Goal: Task Accomplishment & Management: Complete application form

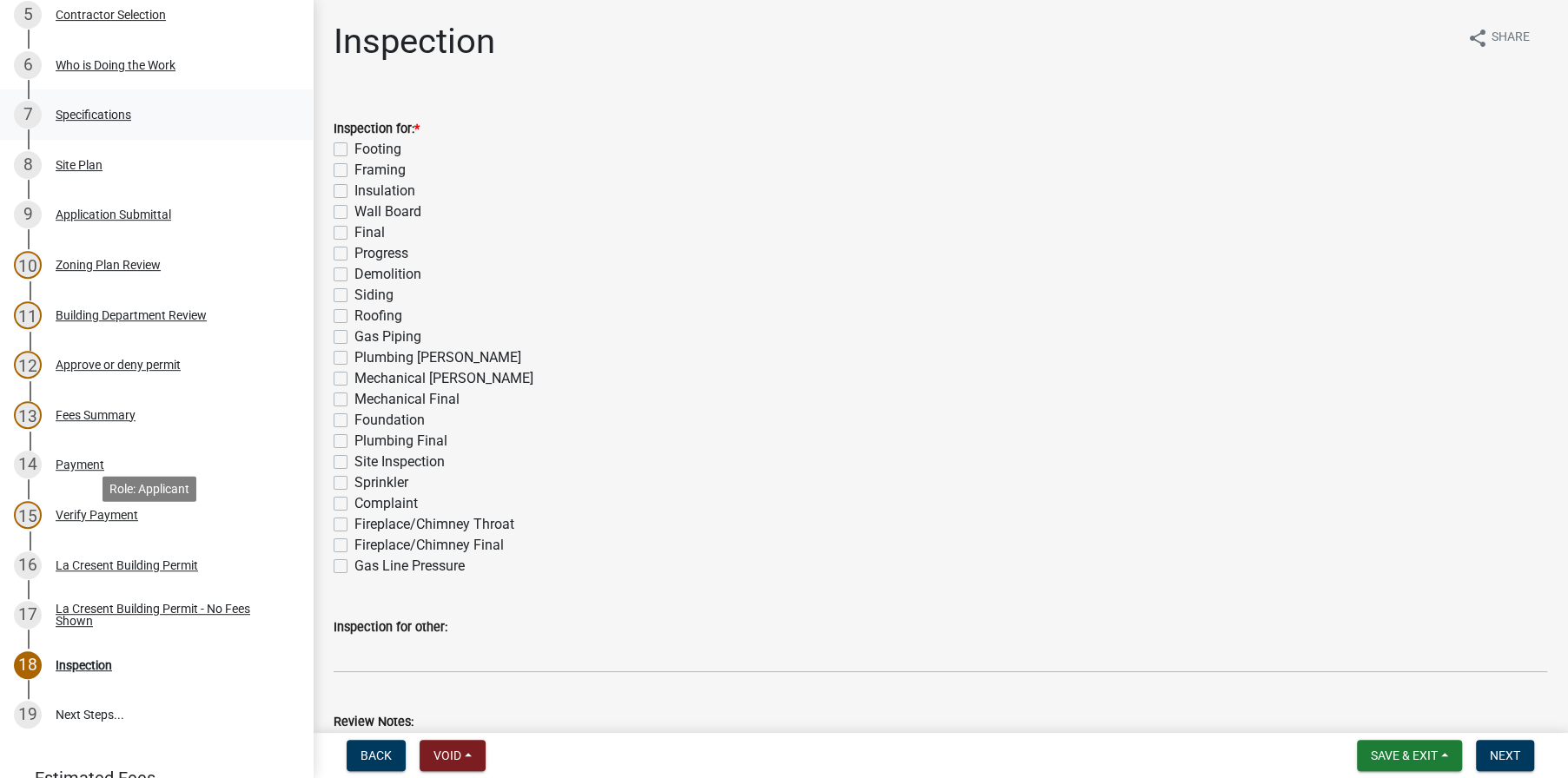
scroll to position [682, 0]
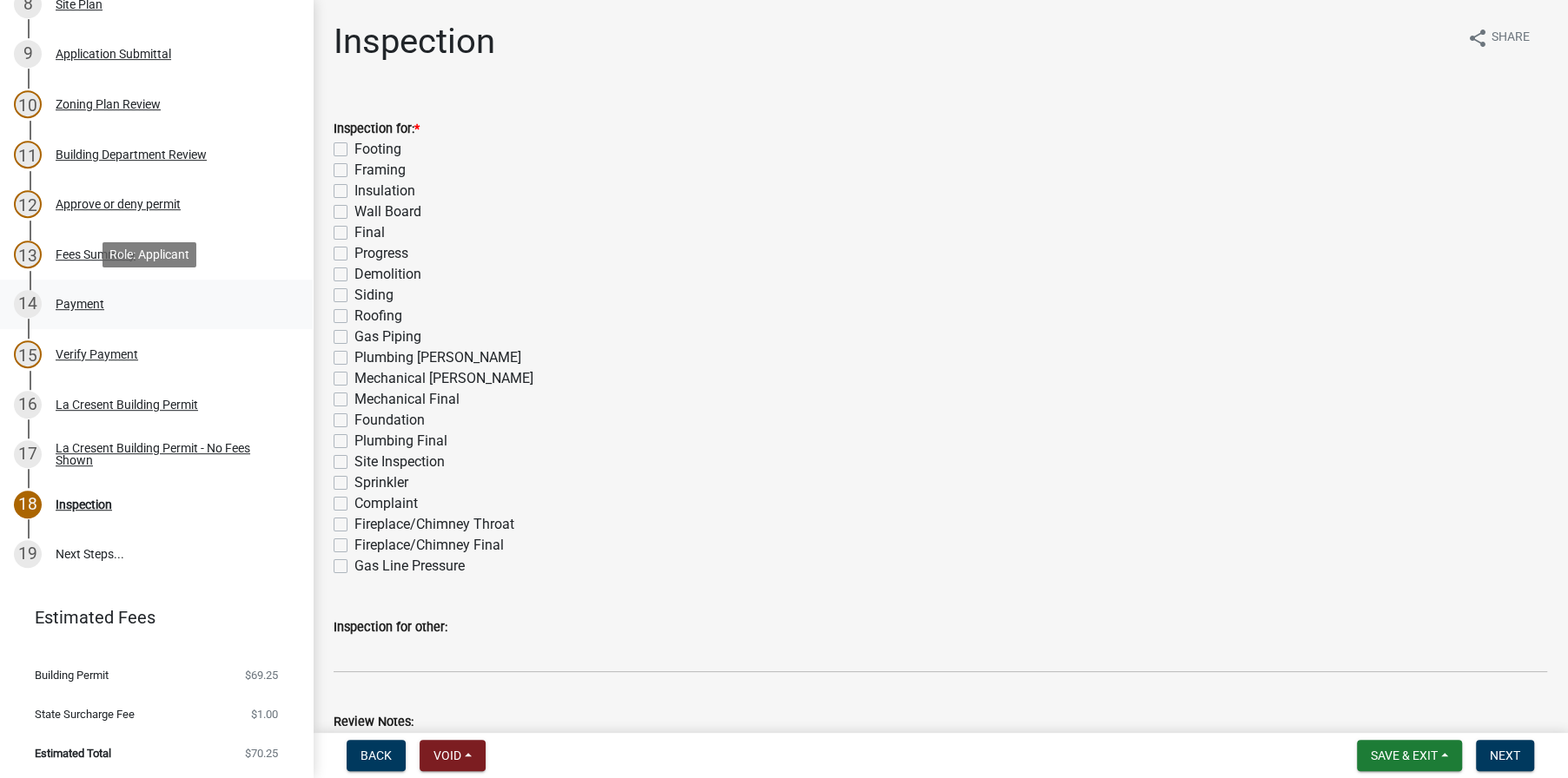
click at [81, 298] on div "Payment" at bounding box center [79, 304] width 49 height 12
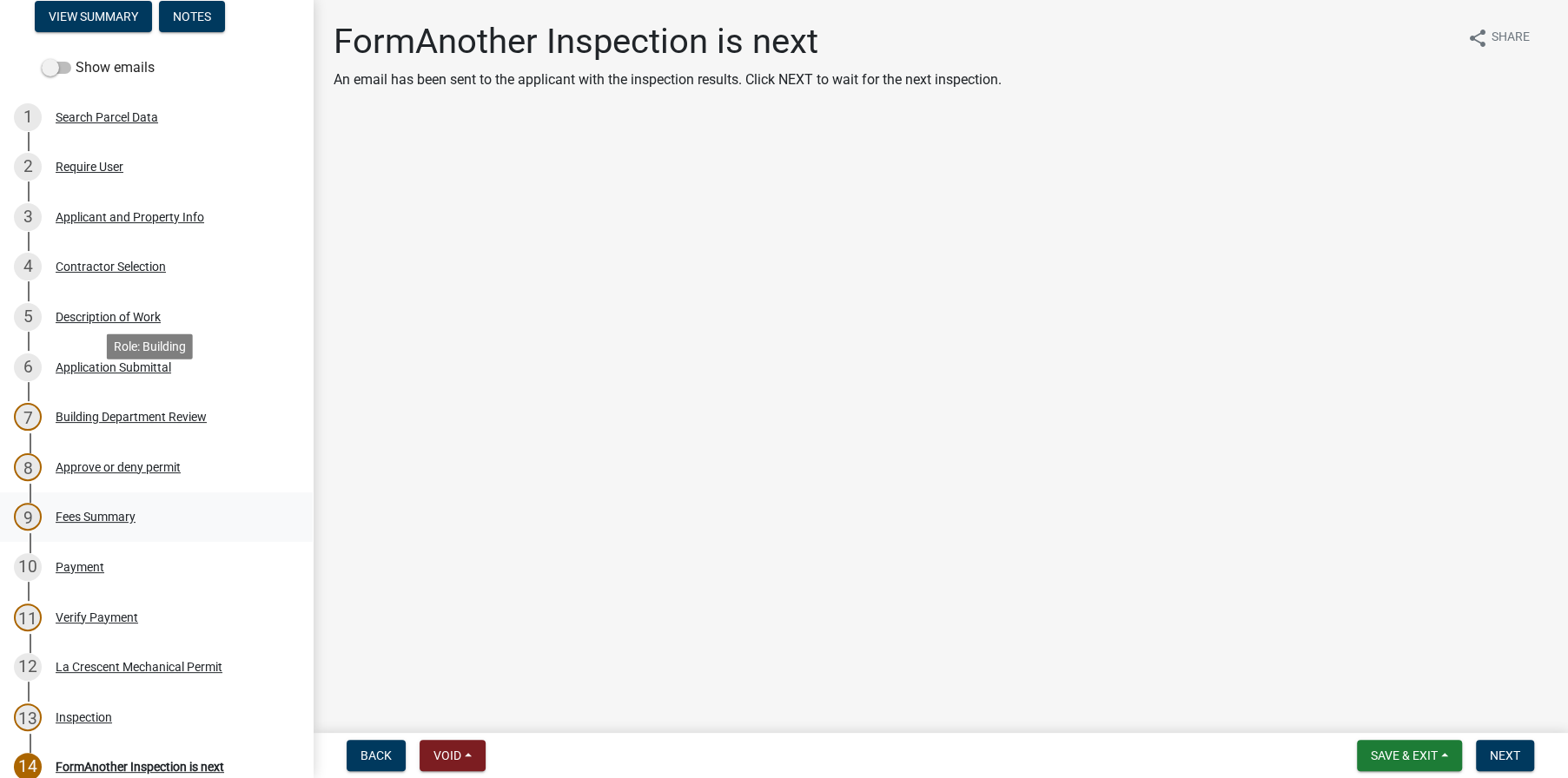
scroll to position [348, 0]
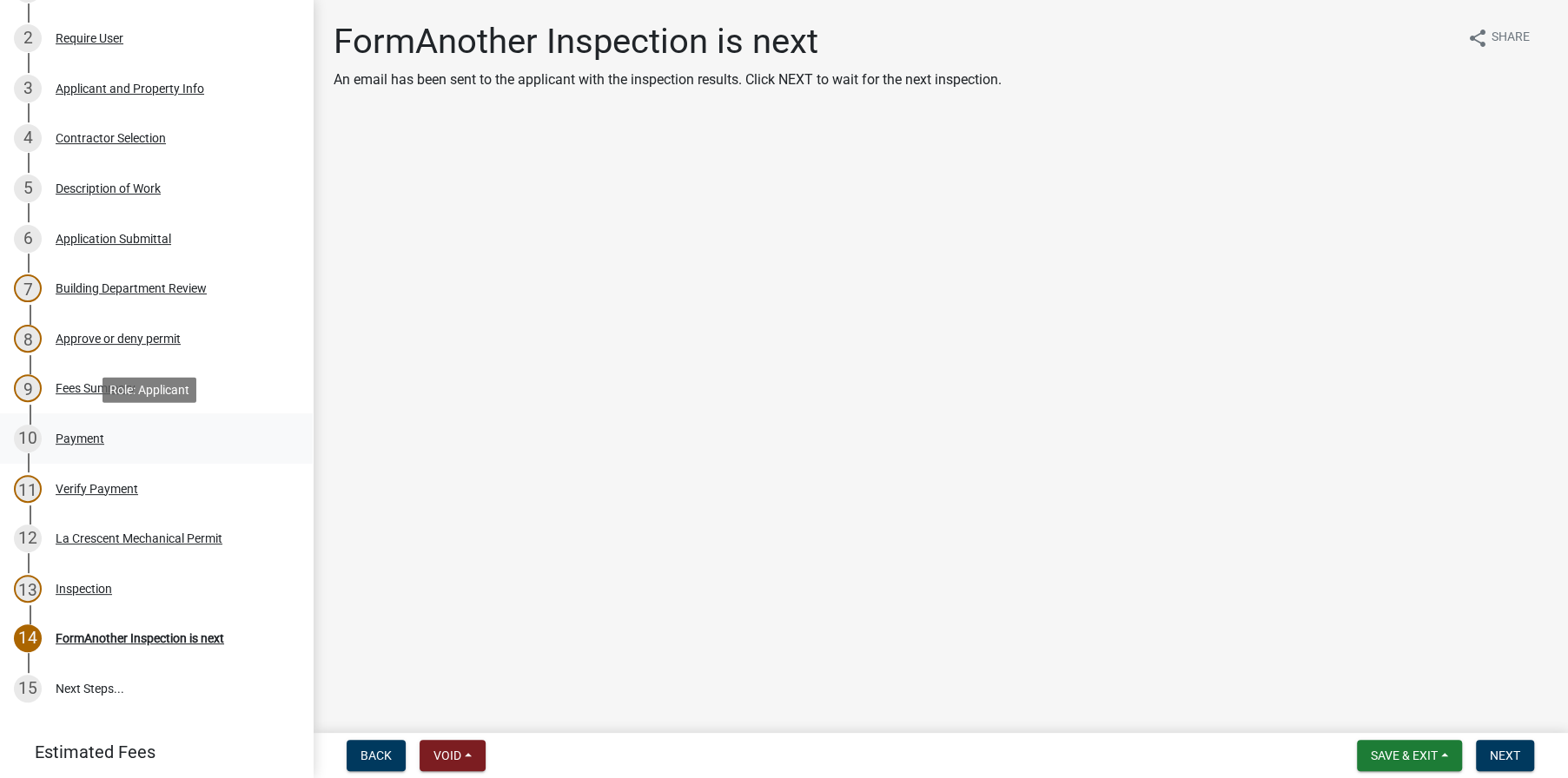
click at [80, 435] on div "Payment" at bounding box center [79, 439] width 49 height 12
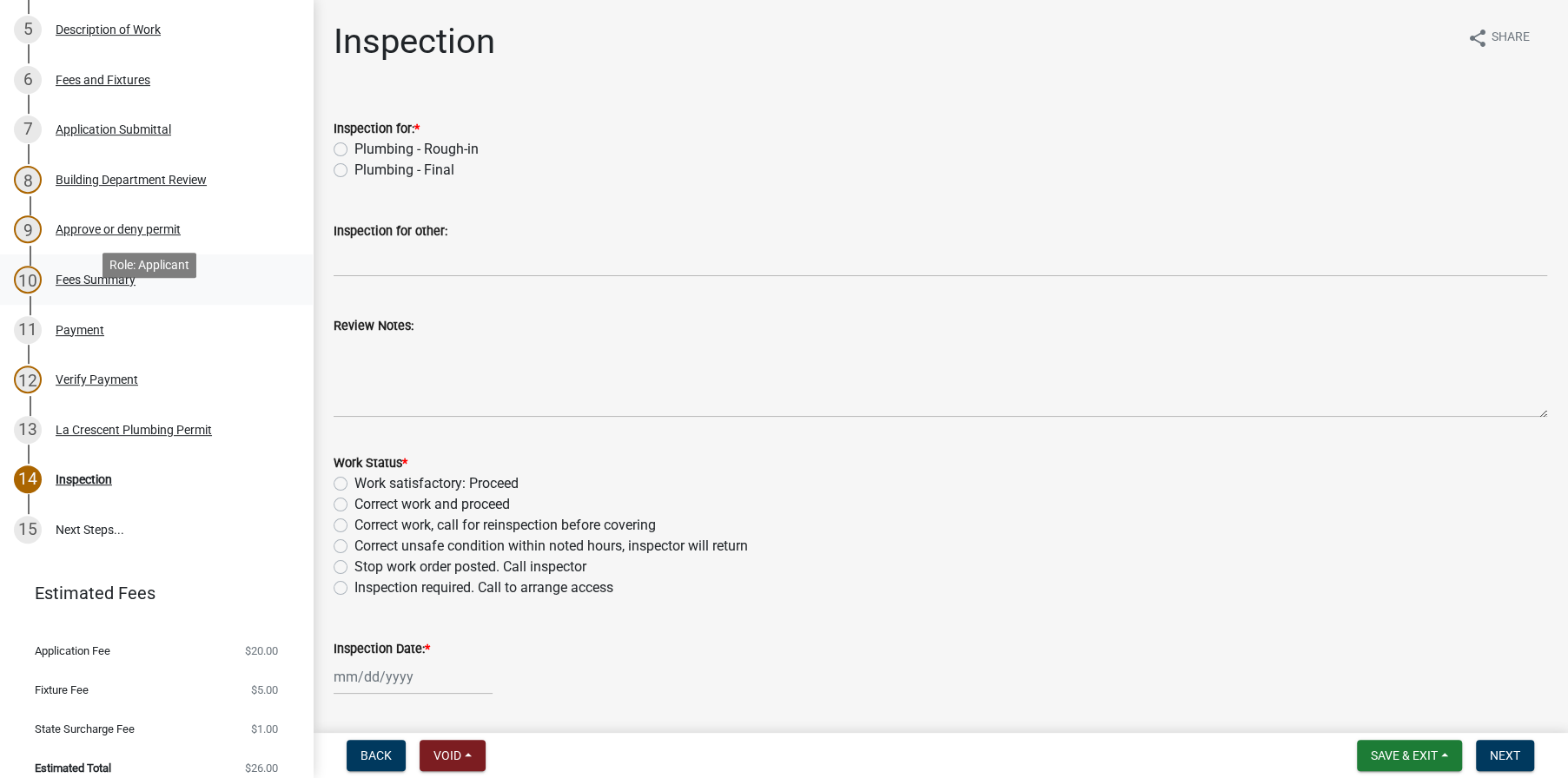
scroll to position [521, 0]
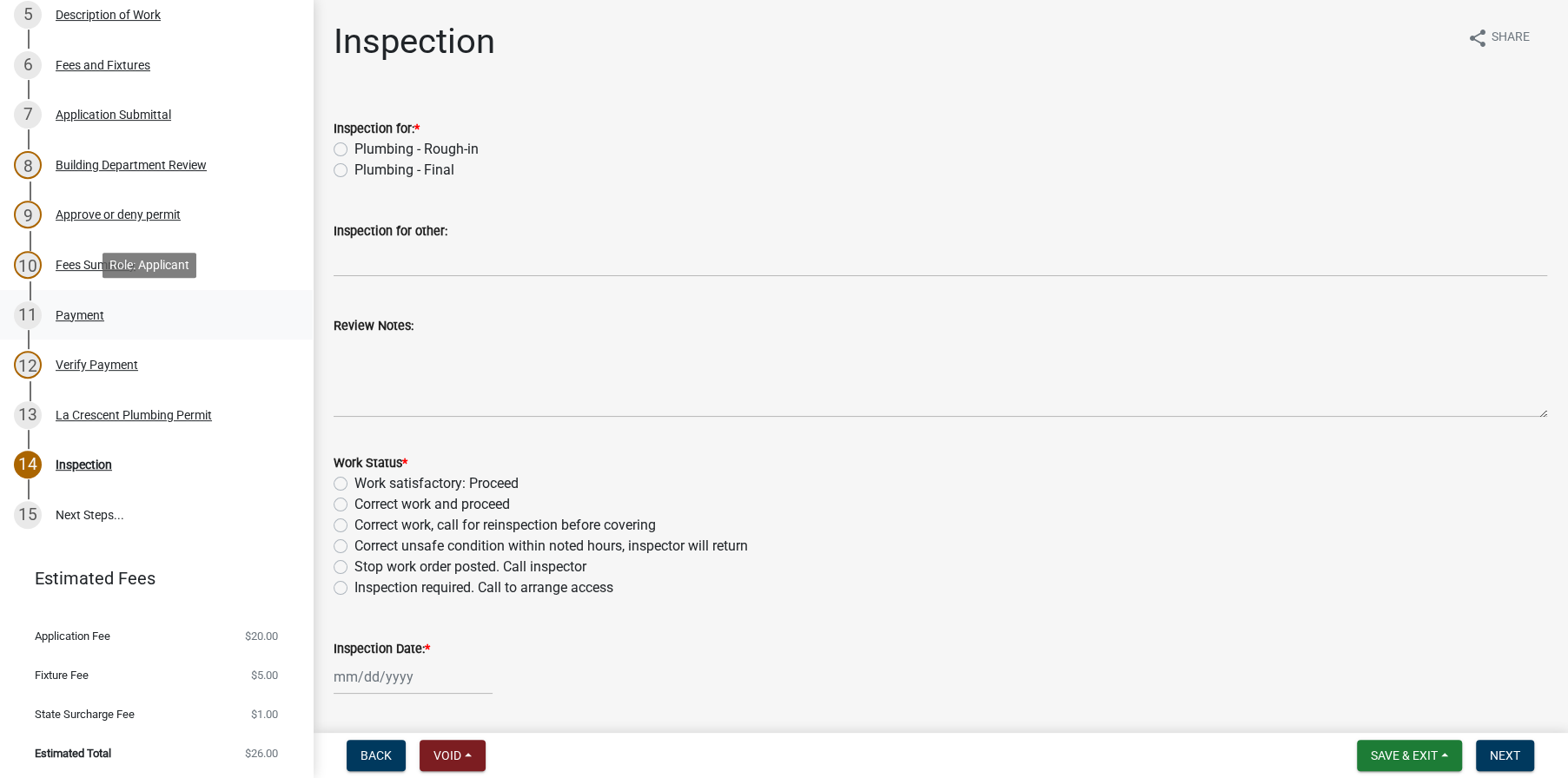
click at [66, 316] on div "Payment" at bounding box center [79, 315] width 49 height 12
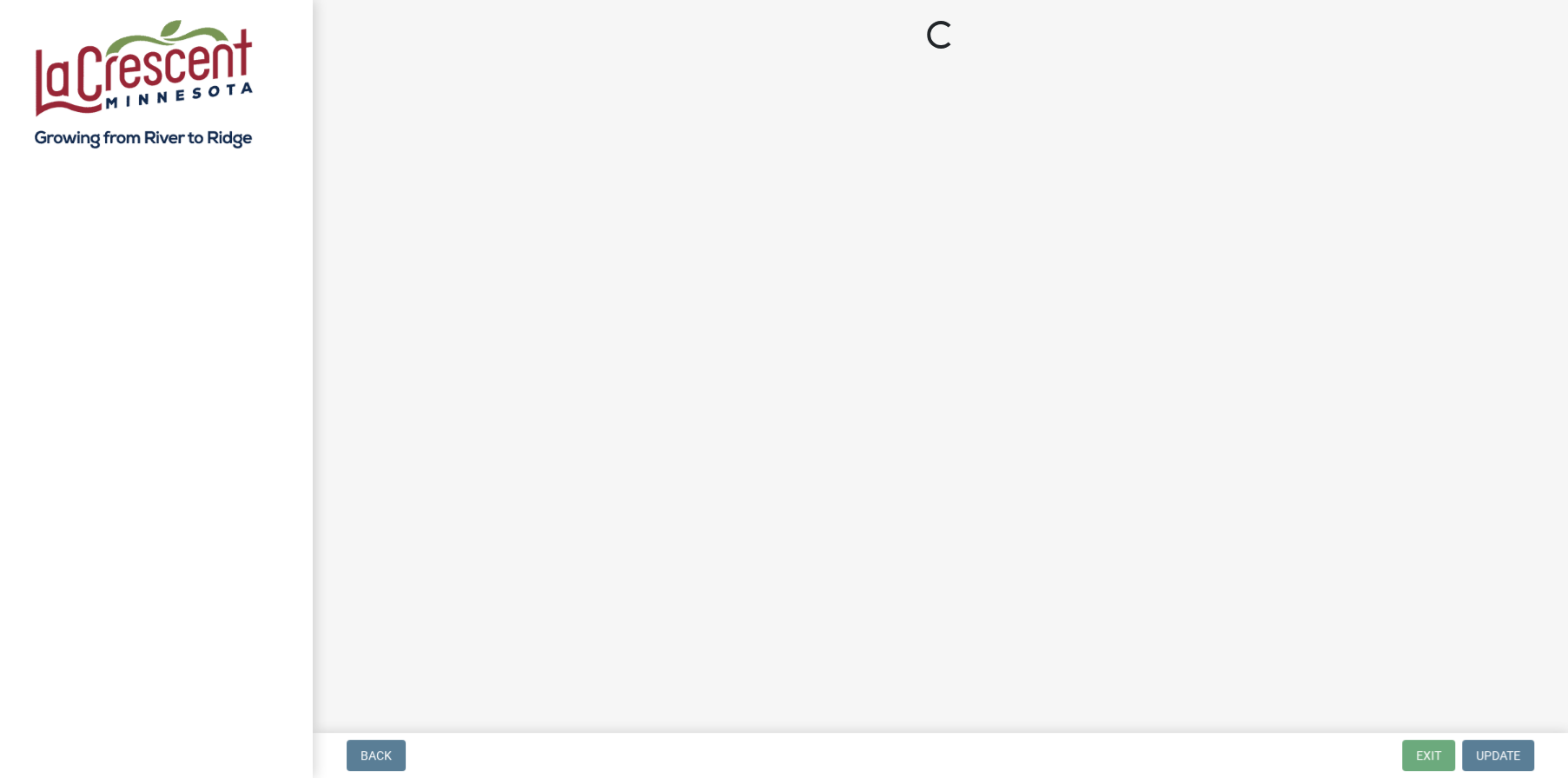
select select "3: 3"
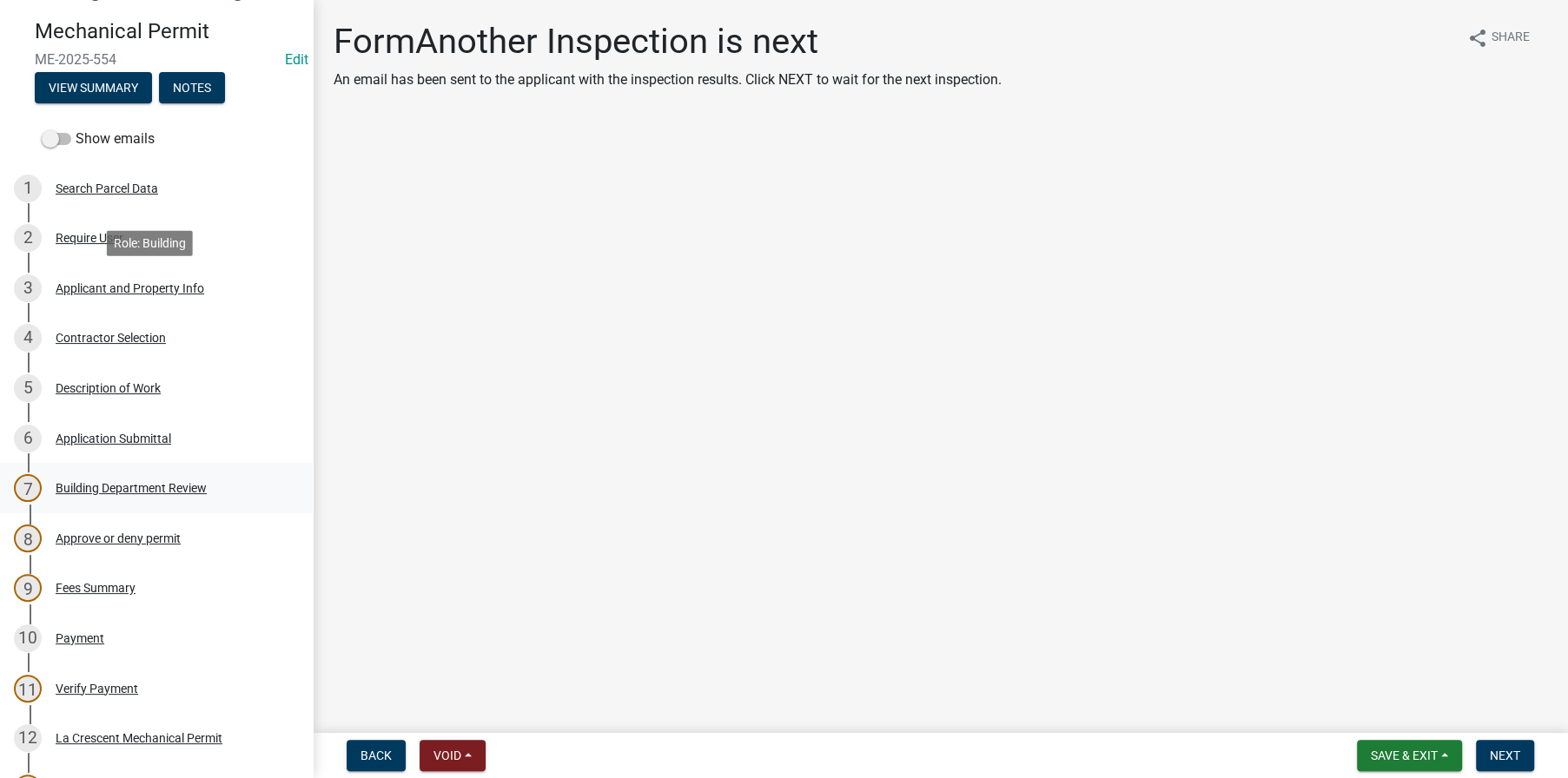
scroll to position [348, 0]
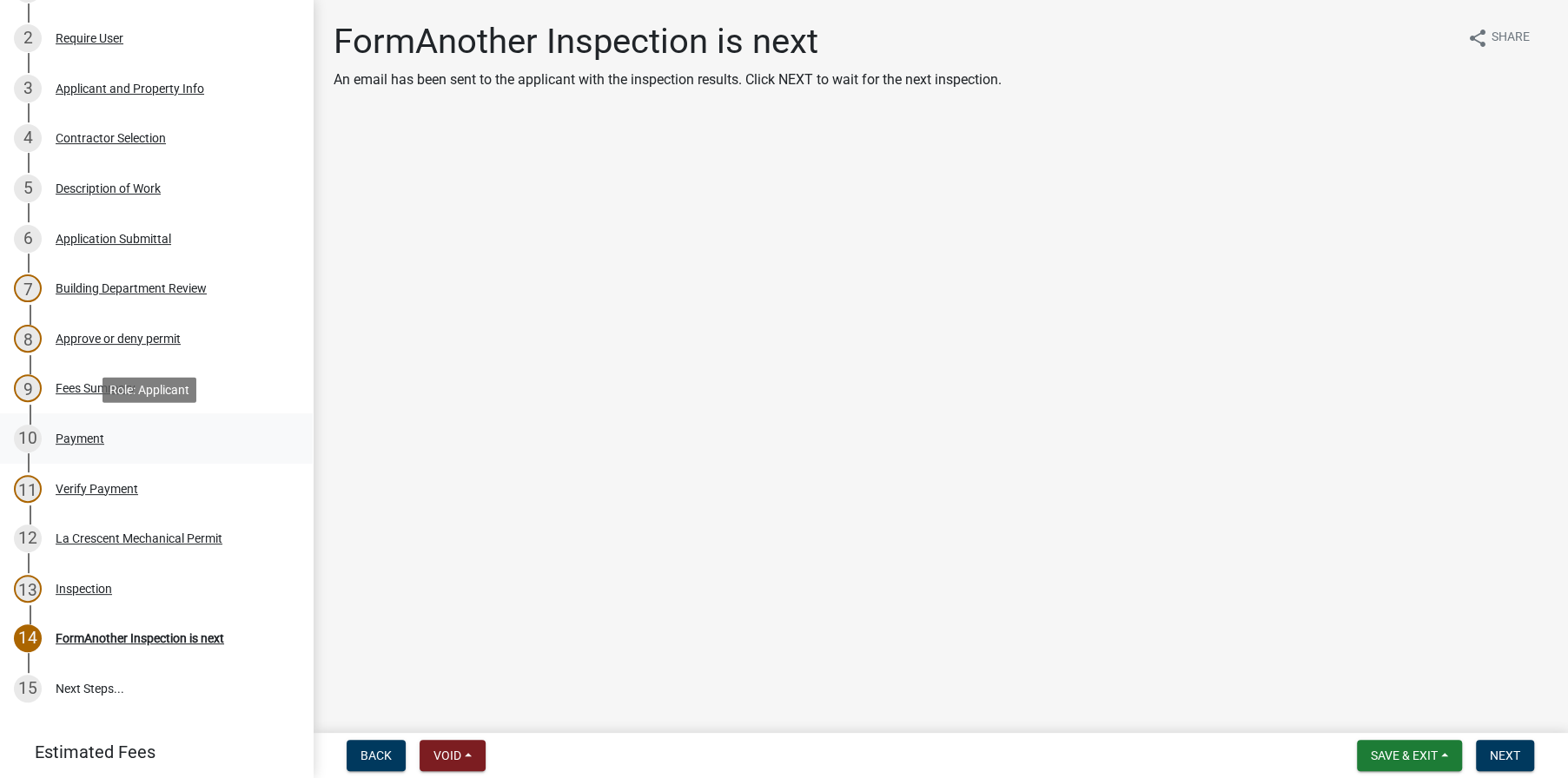
click at [93, 433] on div "Payment" at bounding box center [79, 439] width 49 height 12
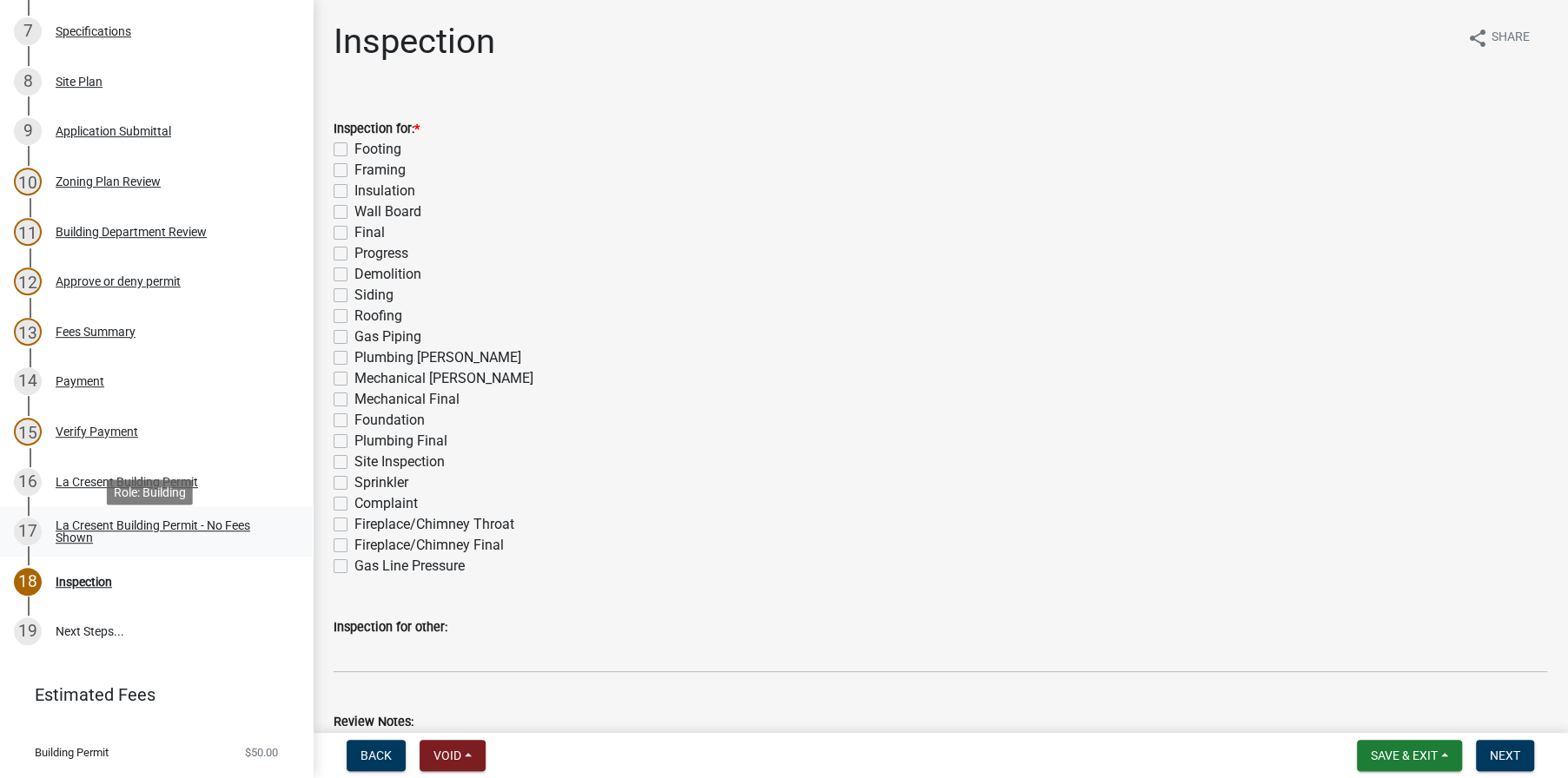
scroll to position [608, 0]
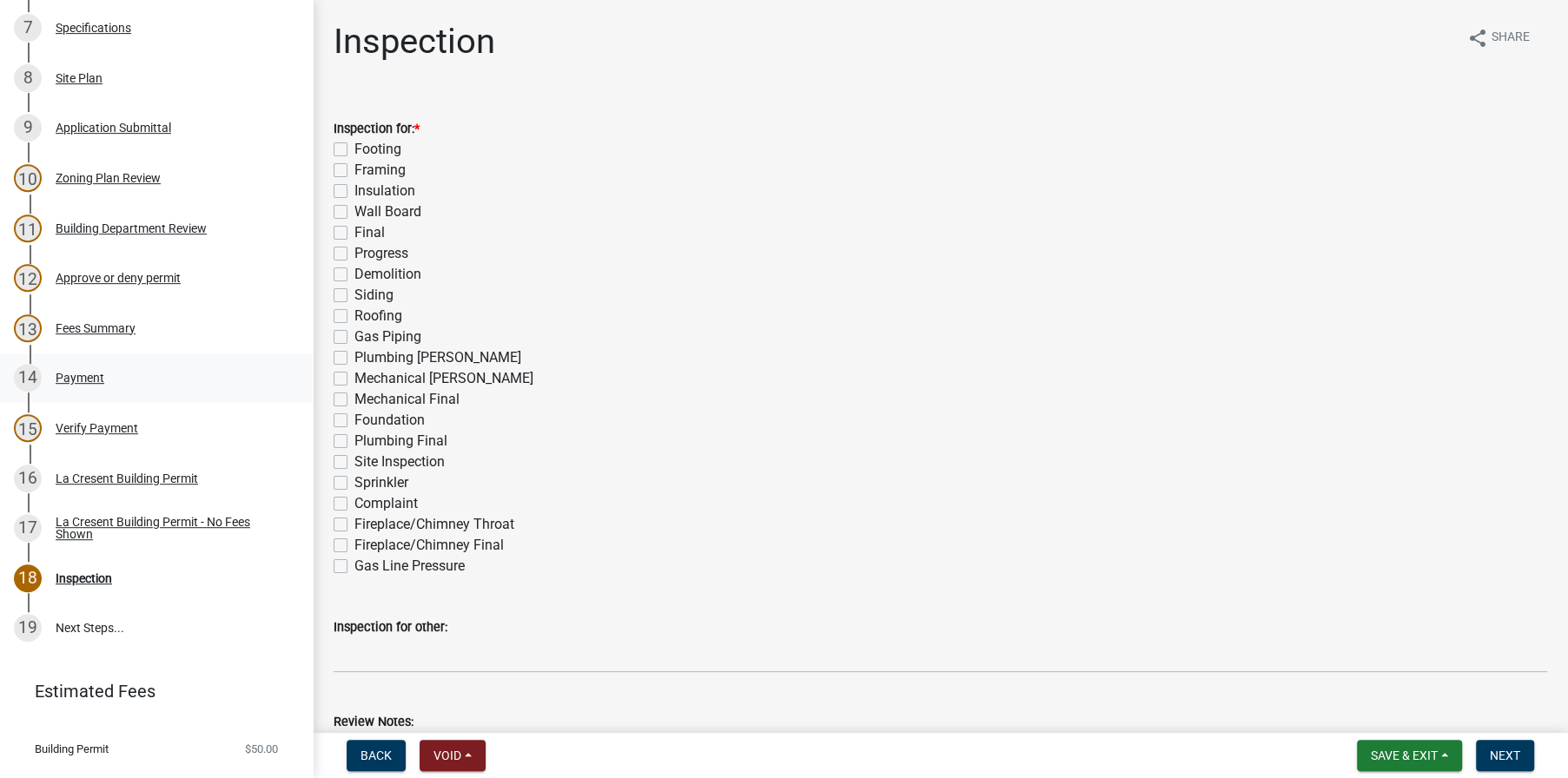
click at [72, 369] on div "14 Payment" at bounding box center [150, 378] width 271 height 28
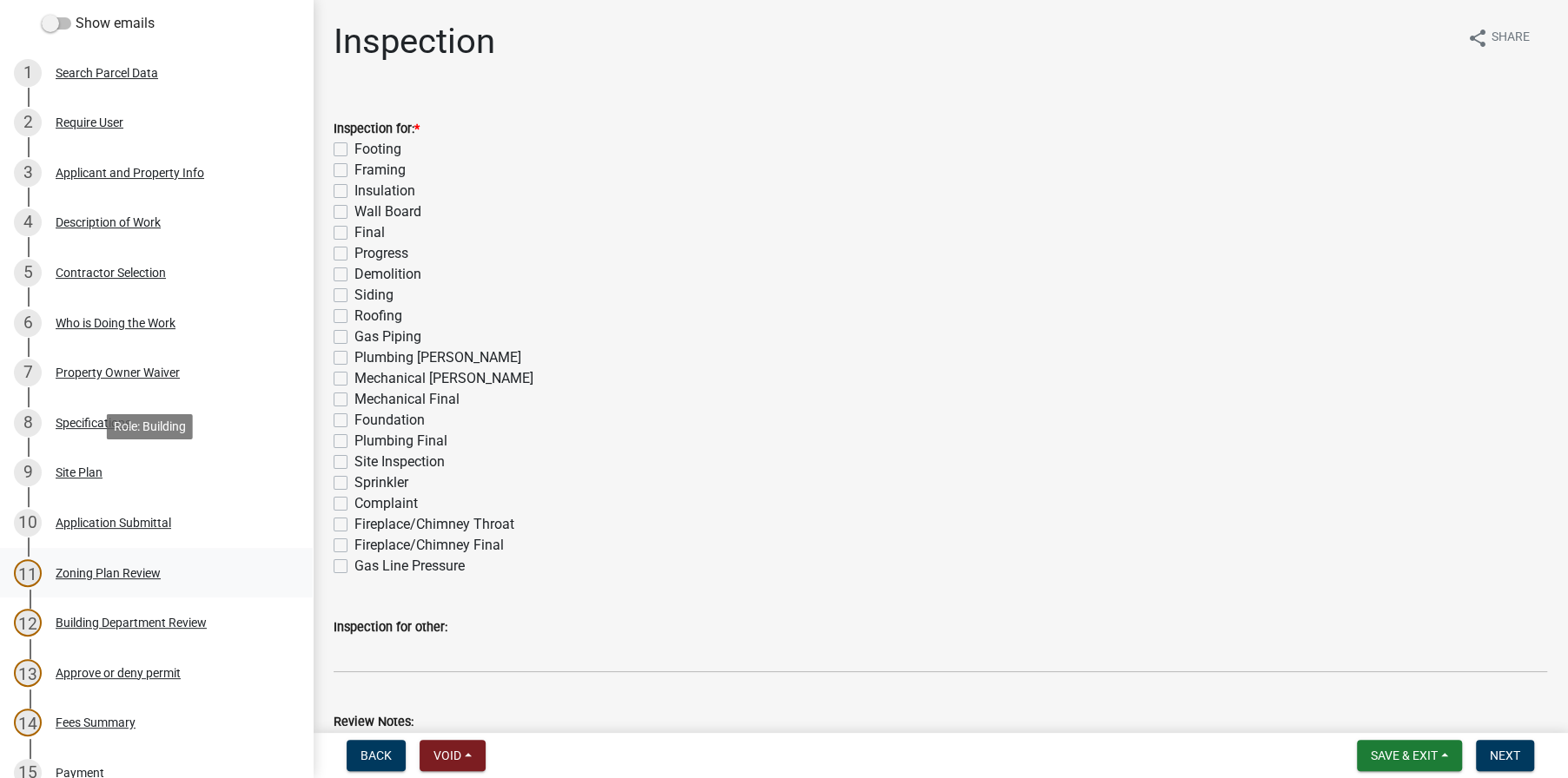
scroll to position [434, 0]
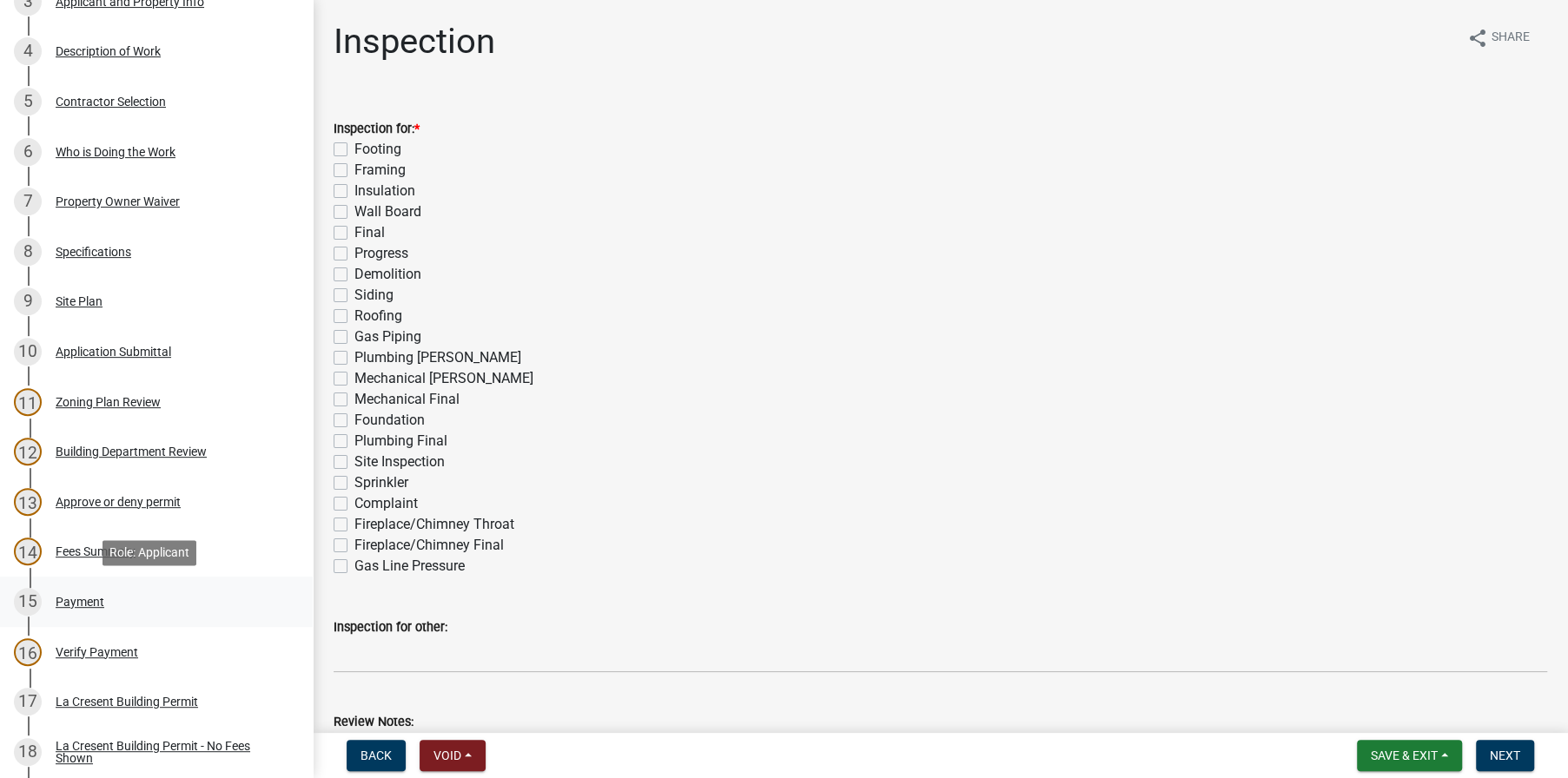
click at [65, 596] on div "Payment" at bounding box center [79, 602] width 49 height 12
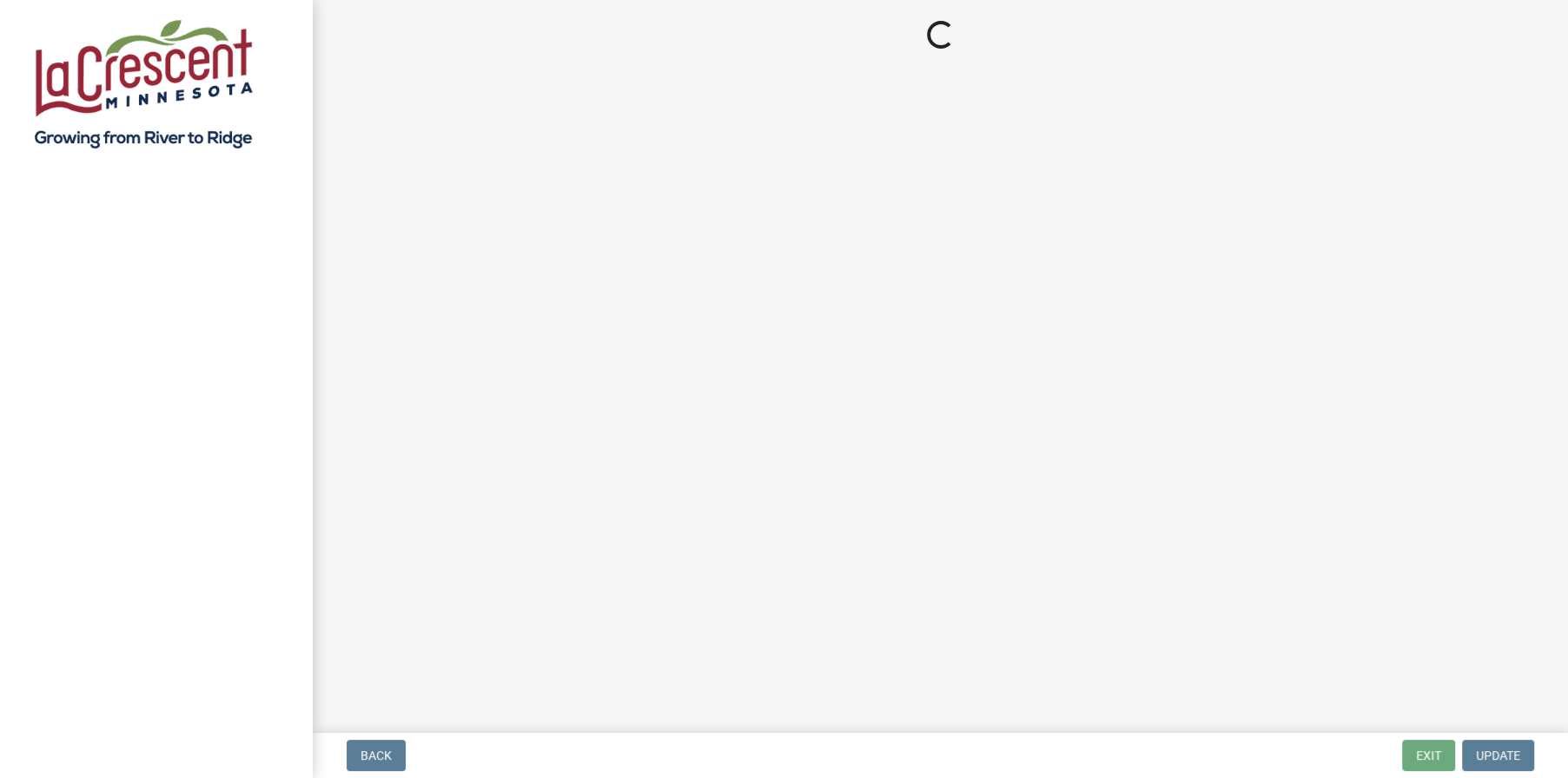
select select "3: 3"
